Goal: Task Accomplishment & Management: Manage account settings

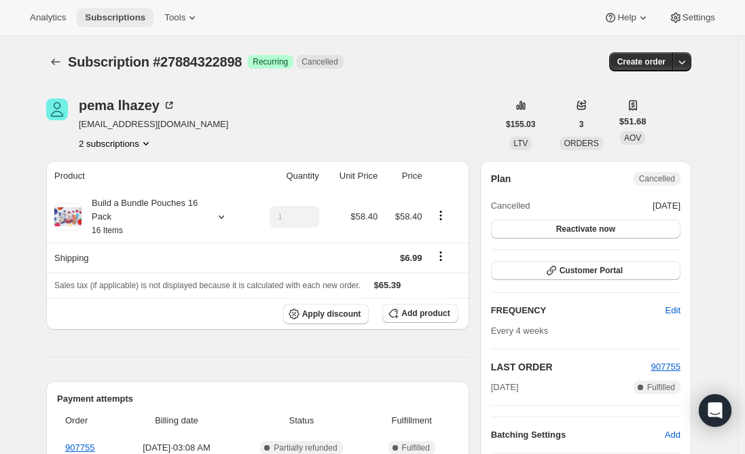
click at [108, 18] on span "Subscriptions" at bounding box center [115, 17] width 60 height 11
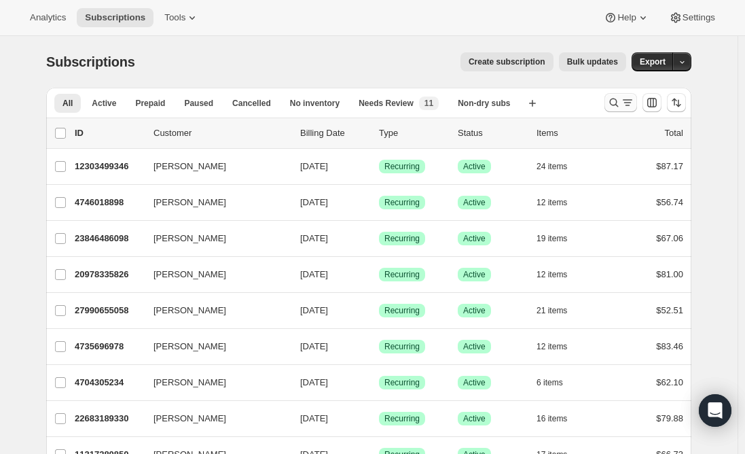
click at [621, 104] on icon "Search and filter results" at bounding box center [614, 103] width 14 height 14
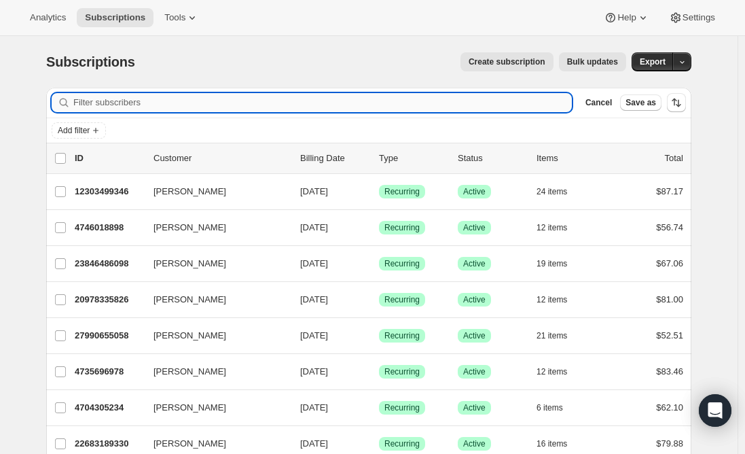
click at [215, 108] on input "Filter subscribers" at bounding box center [322, 102] width 499 height 19
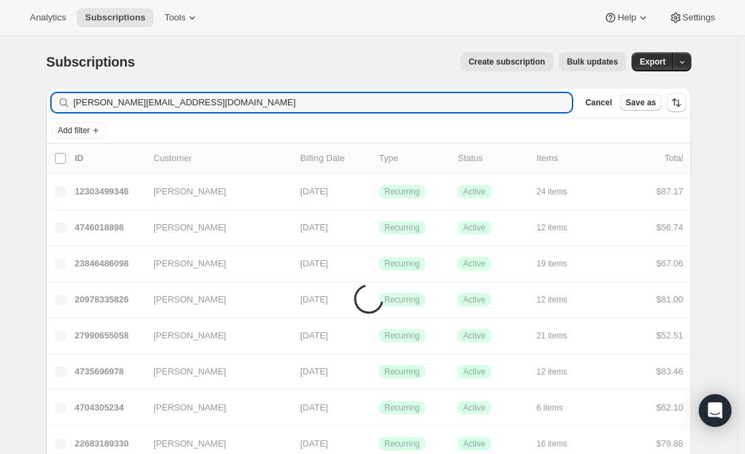
type input "[PERSON_NAME][EMAIL_ADDRESS][DOMAIN_NAME]"
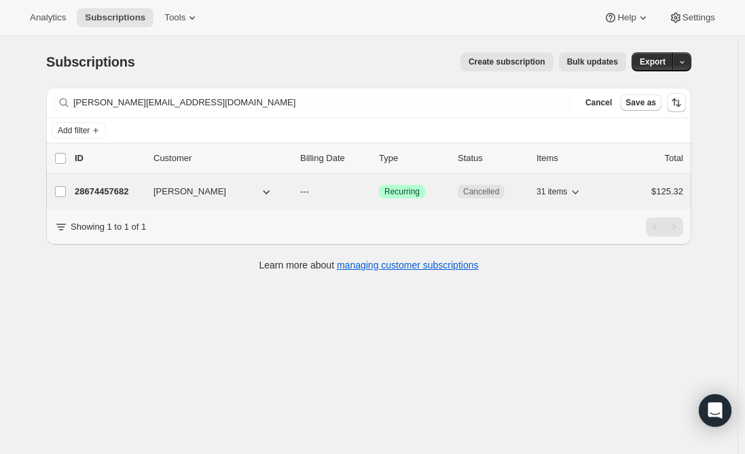
click at [88, 193] on p "28674457682" at bounding box center [109, 192] width 68 height 14
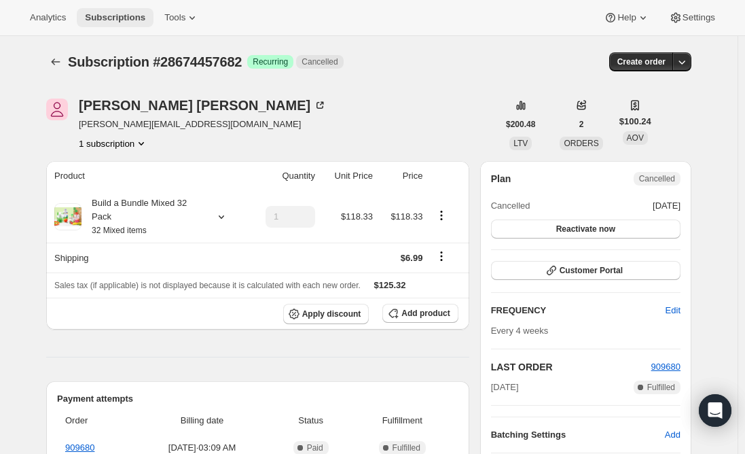
click at [94, 16] on span "Subscriptions" at bounding box center [115, 17] width 60 height 11
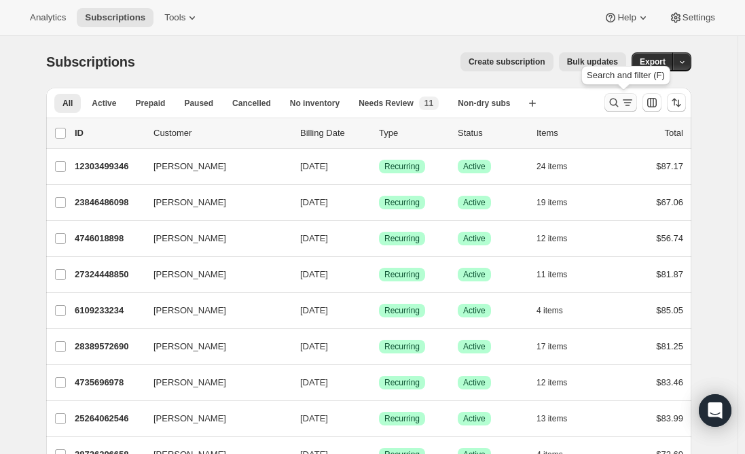
click at [624, 107] on icon "Search and filter results" at bounding box center [628, 103] width 14 height 14
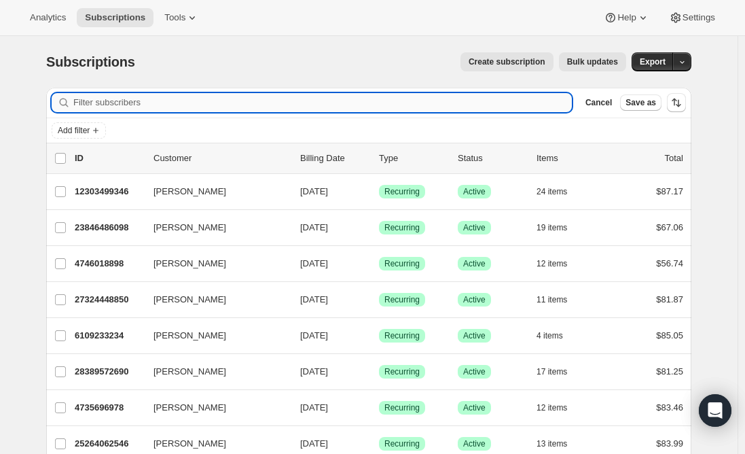
click at [122, 99] on input "Filter subscribers" at bounding box center [322, 102] width 499 height 19
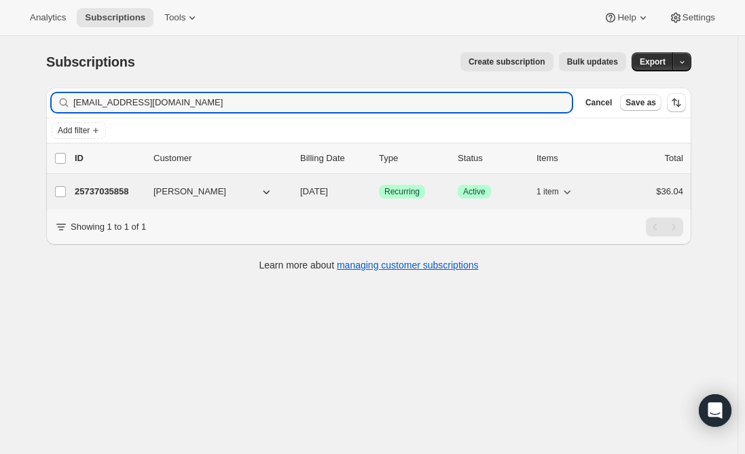
type input "[EMAIL_ADDRESS][DOMAIN_NAME]"
click at [108, 194] on p "25737035858" at bounding box center [109, 192] width 68 height 14
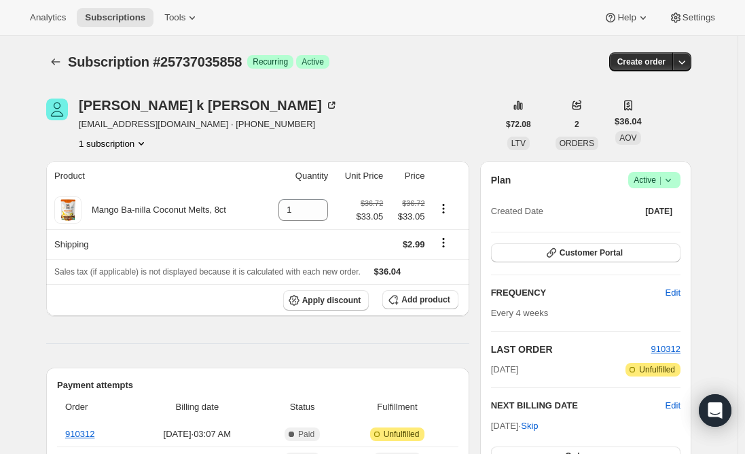
click at [654, 179] on span "Active |" at bounding box center [654, 180] width 41 height 14
click at [641, 231] on span "Cancel subscription" at bounding box center [658, 230] width 77 height 10
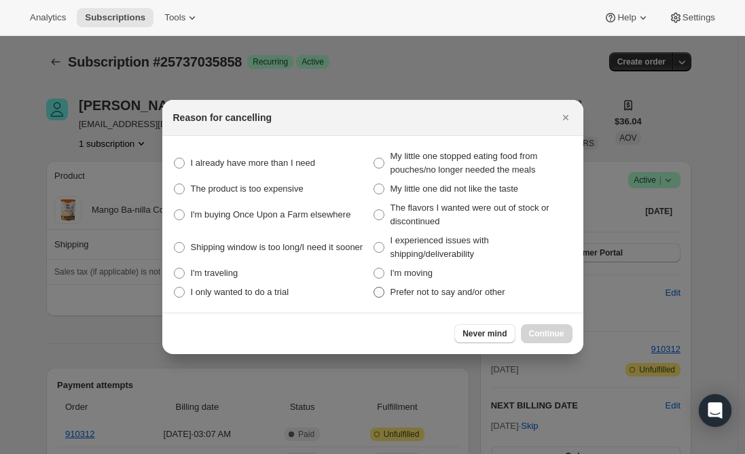
click at [377, 295] on span ":rs0:" at bounding box center [379, 292] width 11 height 11
click at [374, 287] on other "Prefer not to say and/or other" at bounding box center [374, 287] width 1 height 1
radio other "true"
click at [543, 331] on span "Continue" at bounding box center [546, 333] width 35 height 11
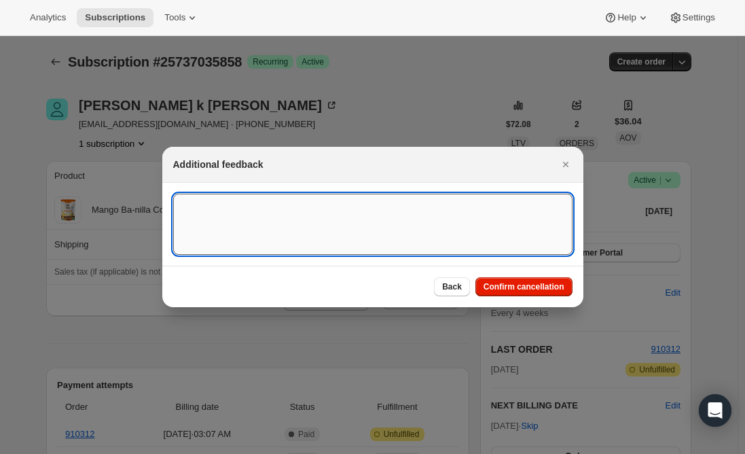
click at [304, 209] on textarea ":rs0:" at bounding box center [372, 224] width 399 height 61
type textarea "j"
type textarea "Canceled per req."
click at [548, 283] on span "Confirm cancellation" at bounding box center [524, 286] width 81 height 11
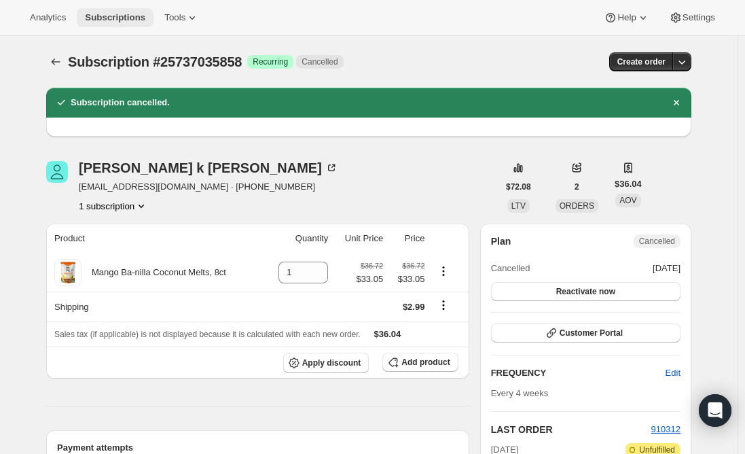
click at [95, 15] on span "Subscriptions" at bounding box center [115, 17] width 60 height 11
